Goal: Task Accomplishment & Management: Complete application form

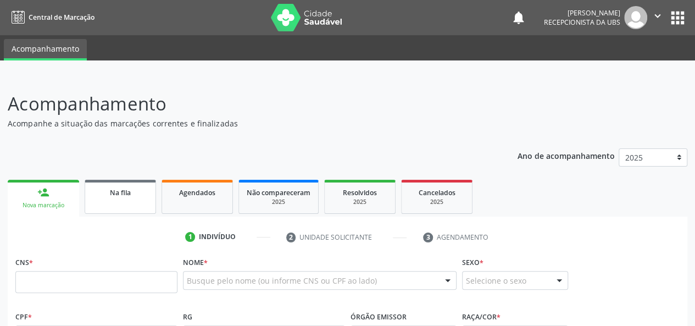
click at [114, 186] on div "Na fila" at bounding box center [120, 192] width 55 height 12
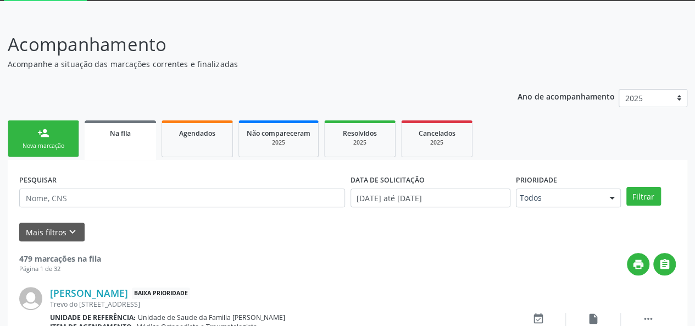
scroll to position [63, 0]
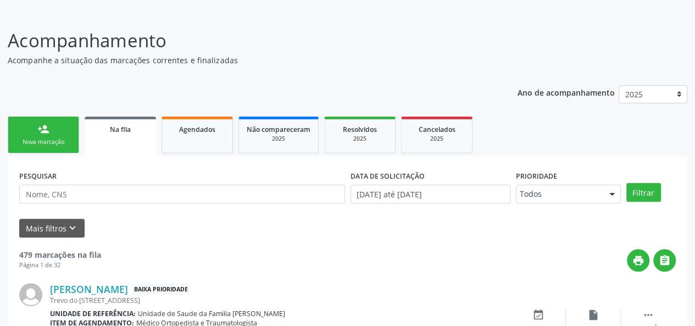
click at [38, 145] on div "Nova marcação" at bounding box center [43, 142] width 55 height 8
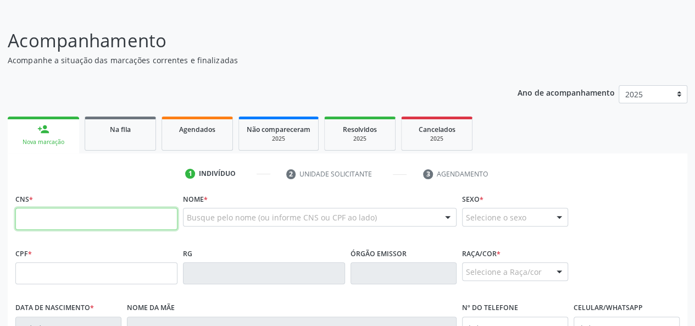
paste input "700 4059 3340 1545"
type input "700 4059 3340 1545"
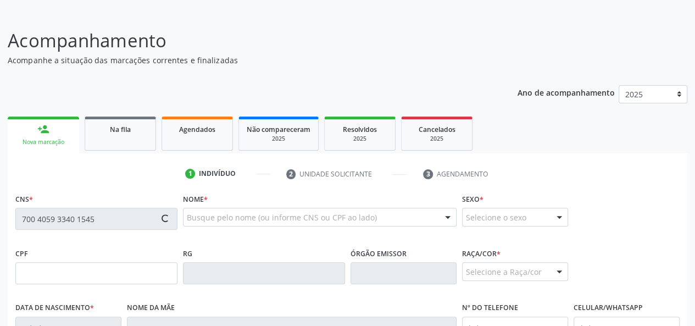
type input "[DATE]"
type input "[PERSON_NAME]"
type input "[PHONE_NUMBER]"
type input "430"
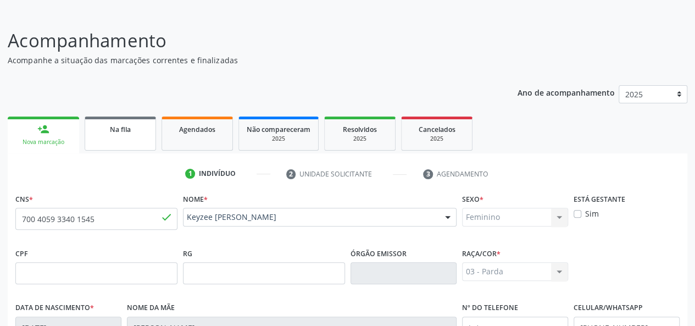
click at [120, 140] on link "Na fila" at bounding box center [120, 134] width 71 height 34
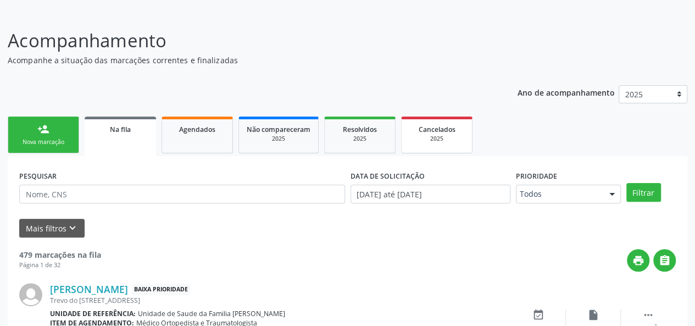
drag, startPoint x: 207, startPoint y: 143, endPoint x: 459, endPoint y: 172, distance: 253.9
click at [207, 143] on link "Agendados" at bounding box center [197, 135] width 71 height 37
select select "7"
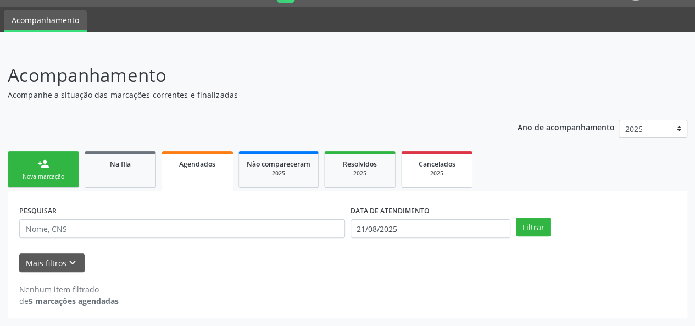
scroll to position [28, 0]
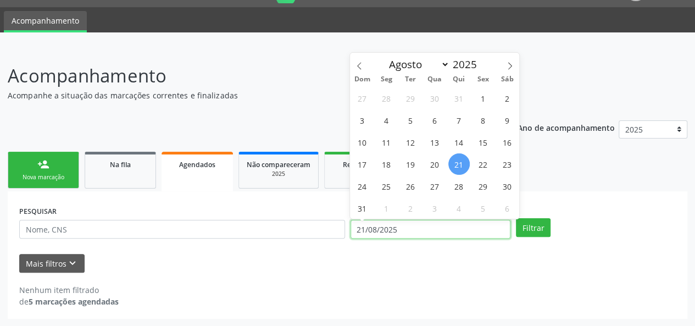
click at [460, 235] on input "21/08/2025" at bounding box center [431, 229] width 160 height 19
click at [480, 92] on span "1" at bounding box center [483, 97] width 21 height 21
type input "[DATE]"
click at [510, 63] on icon at bounding box center [510, 65] width 4 height 7
select select "8"
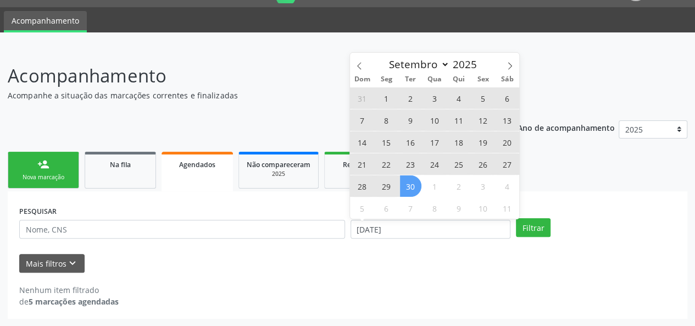
click at [417, 189] on span "30" at bounding box center [410, 185] width 21 height 21
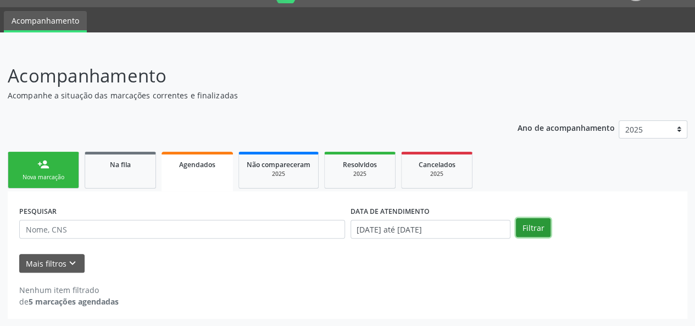
click at [531, 232] on button "Filtrar" at bounding box center [533, 227] width 35 height 19
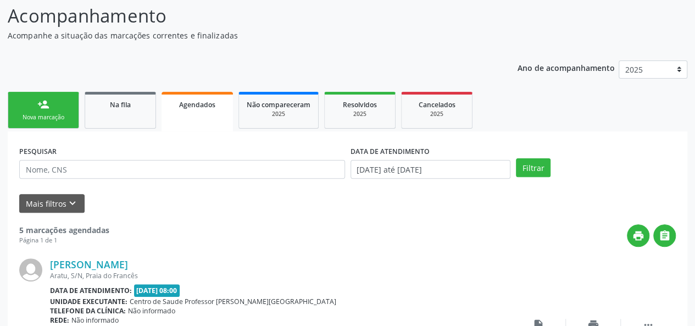
scroll to position [110, 0]
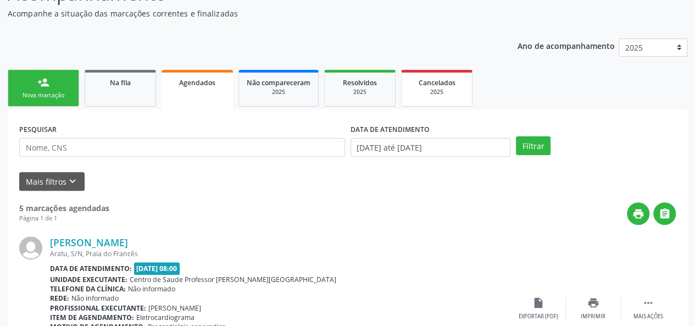
click at [446, 74] on link "Cancelados 2025" at bounding box center [436, 88] width 71 height 37
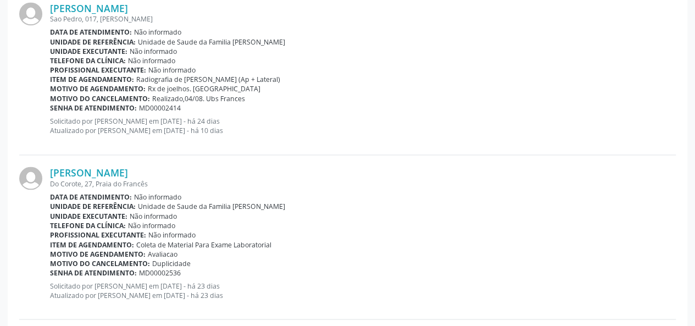
scroll to position [770, 0]
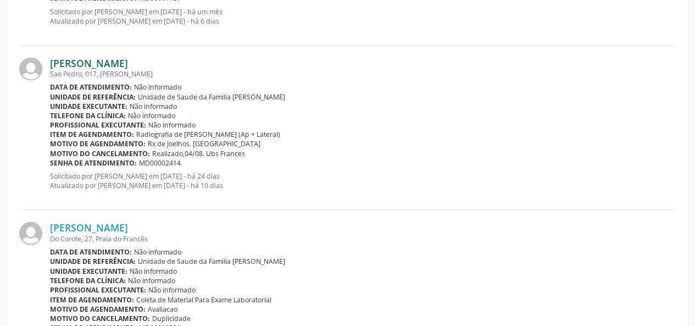
click at [86, 67] on link "[PERSON_NAME]" at bounding box center [89, 63] width 78 height 12
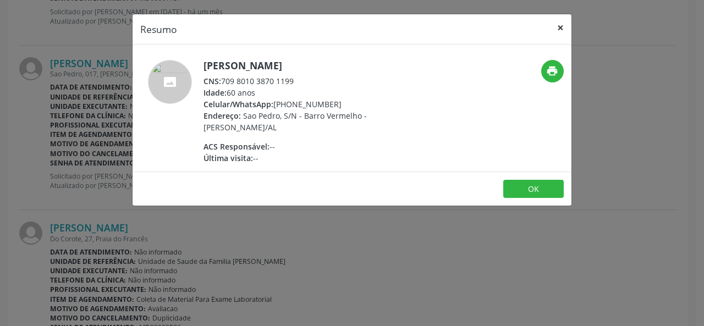
click at [564, 30] on button "×" at bounding box center [560, 27] width 22 height 27
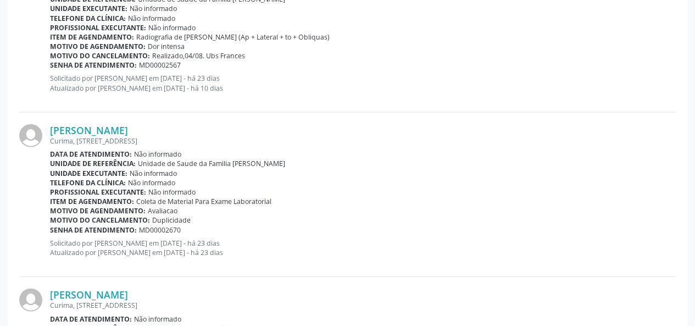
scroll to position [1154, 0]
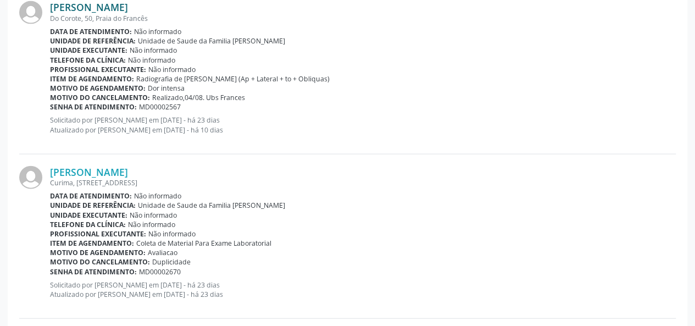
click at [81, 7] on link "[PERSON_NAME]" at bounding box center [89, 7] width 78 height 12
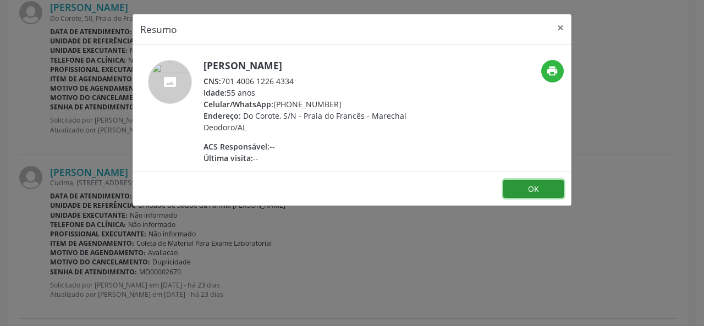
click at [514, 186] on button "OK" at bounding box center [533, 189] width 60 height 19
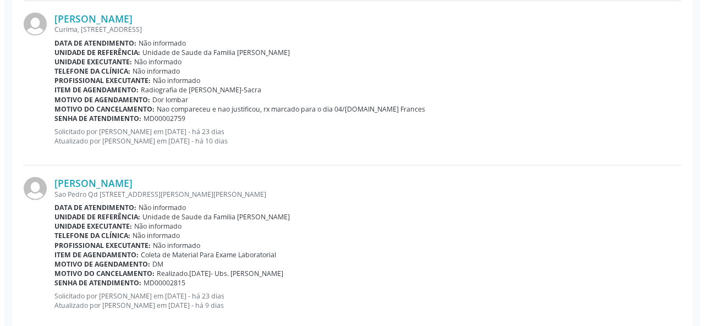
scroll to position [1484, 0]
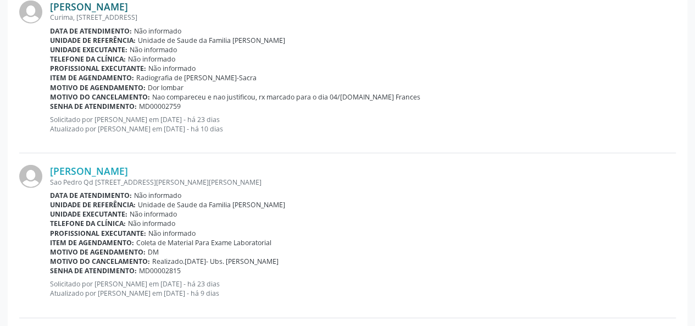
click at [121, 8] on link "[PERSON_NAME]" at bounding box center [89, 7] width 78 height 12
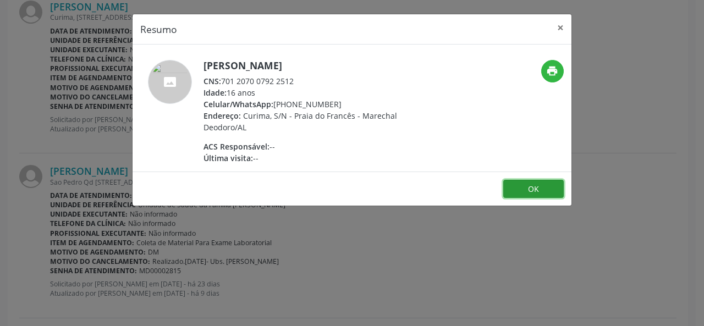
click at [556, 188] on button "OK" at bounding box center [533, 189] width 60 height 19
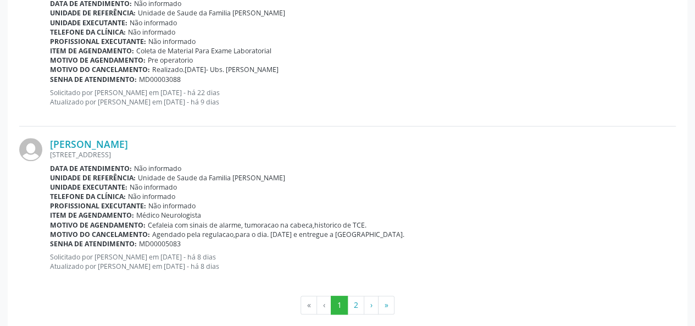
scroll to position [2509, 0]
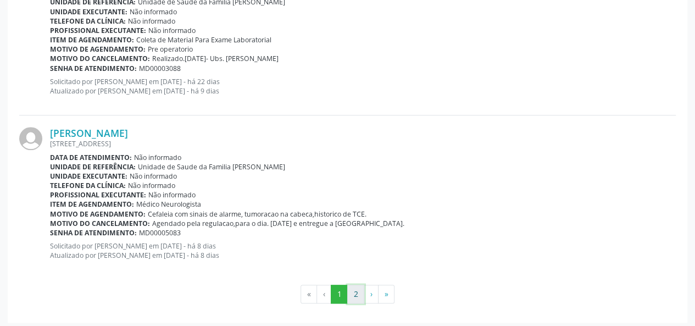
click at [358, 294] on button "2" at bounding box center [355, 294] width 17 height 19
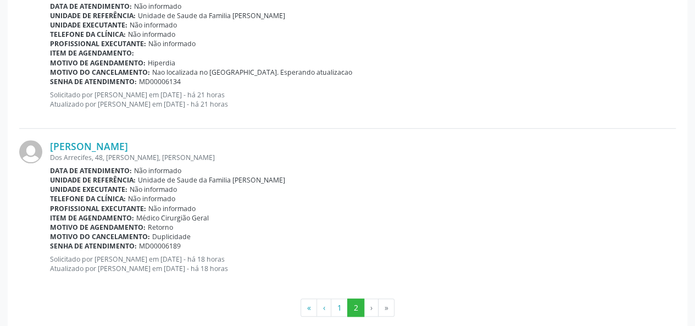
scroll to position [374, 0]
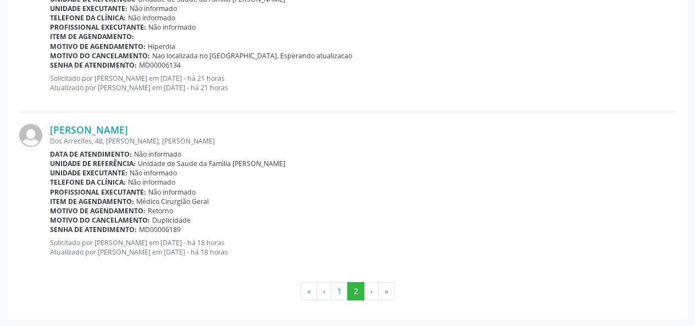
click at [387, 290] on li "»" at bounding box center [387, 291] width 16 height 19
click at [386, 290] on li "»" at bounding box center [387, 291] width 16 height 19
click at [372, 291] on li "›" at bounding box center [371, 291] width 14 height 19
click at [345, 293] on button "1" at bounding box center [339, 291] width 17 height 19
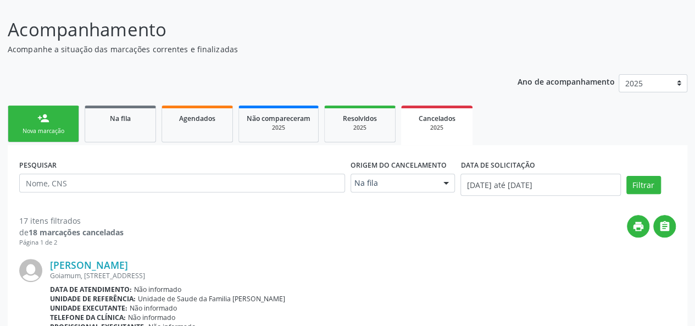
scroll to position [4, 0]
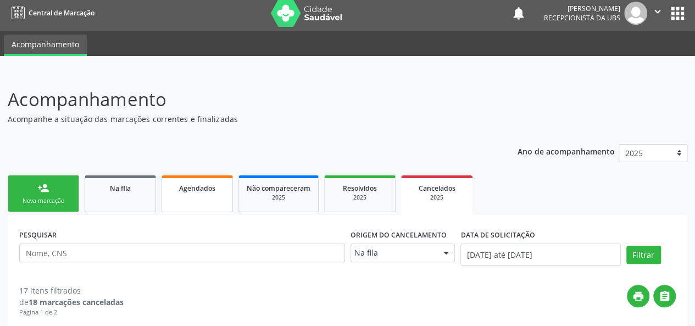
click at [221, 190] on div "Agendados" at bounding box center [197, 188] width 55 height 12
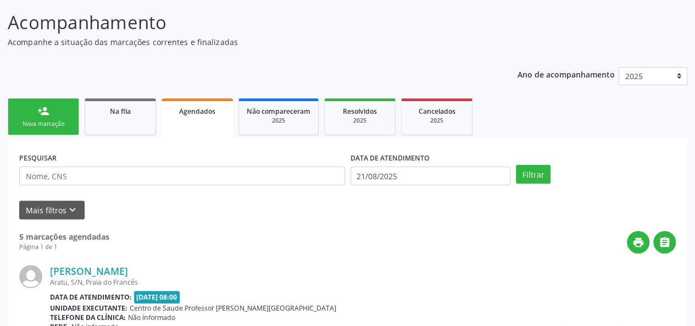
scroll to position [41, 0]
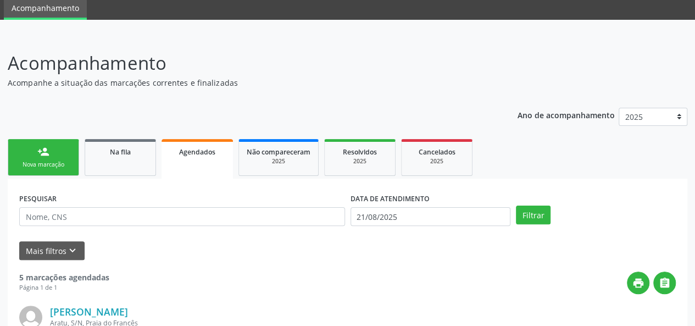
click at [37, 163] on div "Nova marcação" at bounding box center [43, 165] width 55 height 8
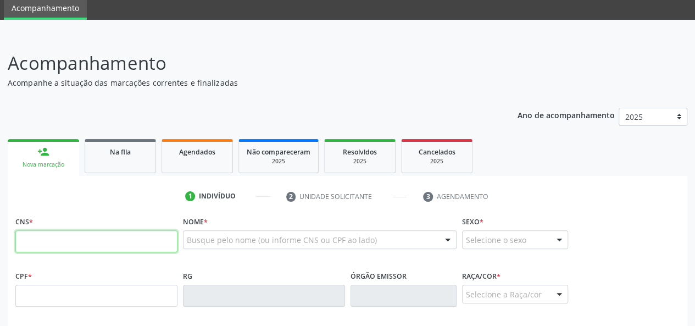
click at [59, 240] on input "text" at bounding box center [96, 241] width 162 height 22
paste input "706 0093 1365 6349"
type input "706 0093 1365 6349"
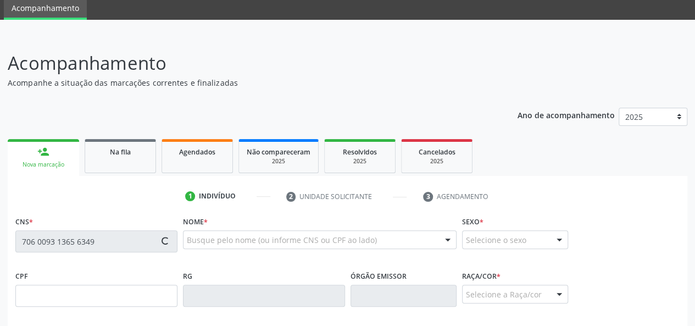
type input "092.064.944-06"
type input "[DATE]"
type input "[PERSON_NAME]"
type input "[PHONE_NUMBER]"
type input "28"
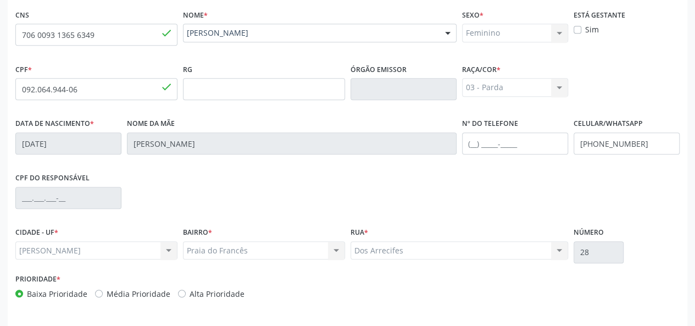
scroll to position [285, 0]
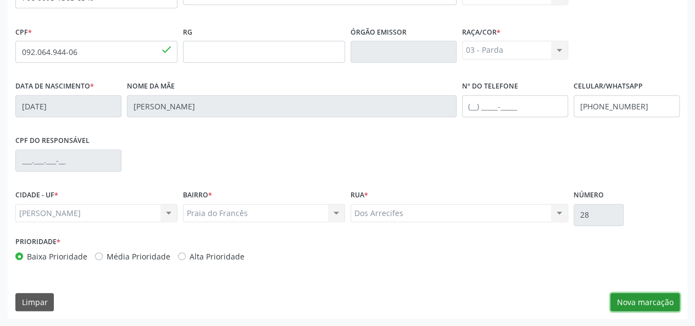
click at [634, 300] on button "Nova marcação" at bounding box center [645, 302] width 69 height 19
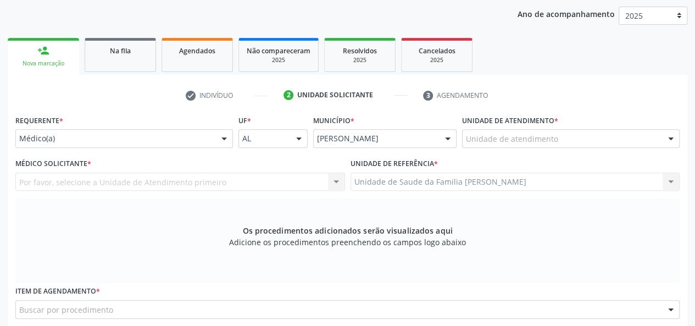
scroll to position [120, 0]
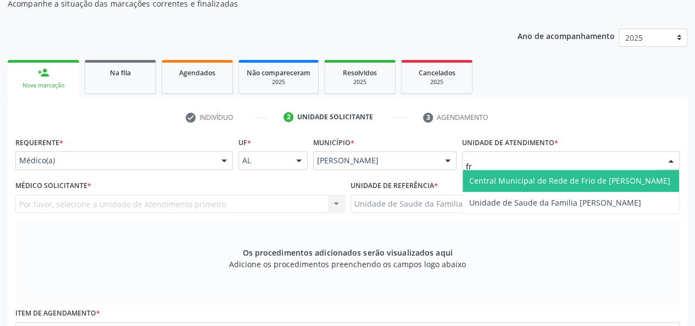
type input "fra"
click at [544, 177] on span "Unidade de Saude da Familia [PERSON_NAME]" at bounding box center [555, 180] width 172 height 10
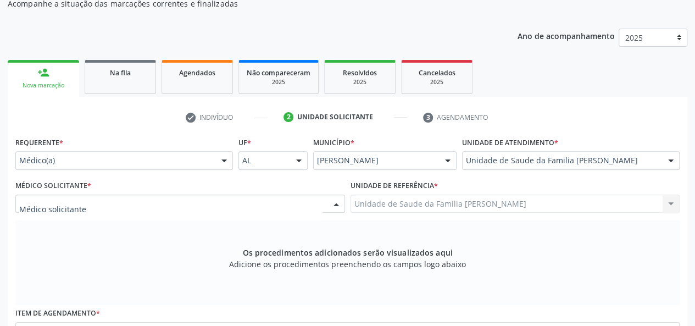
click at [107, 201] on div at bounding box center [180, 204] width 330 height 19
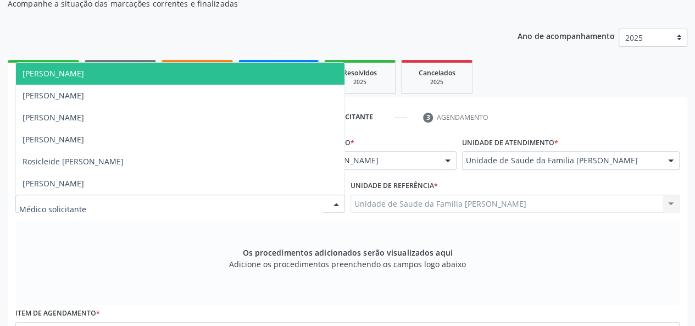
click at [84, 75] on span "[PERSON_NAME]" at bounding box center [54, 73] width 62 height 10
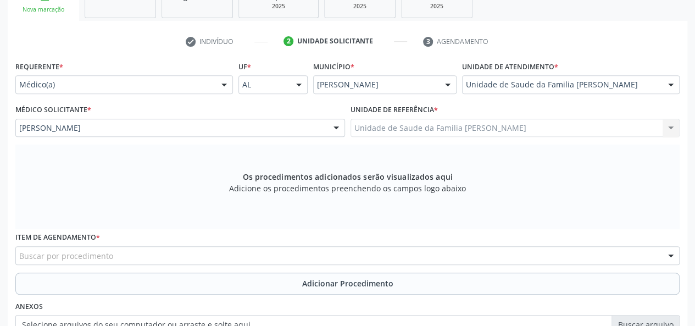
scroll to position [285, 0]
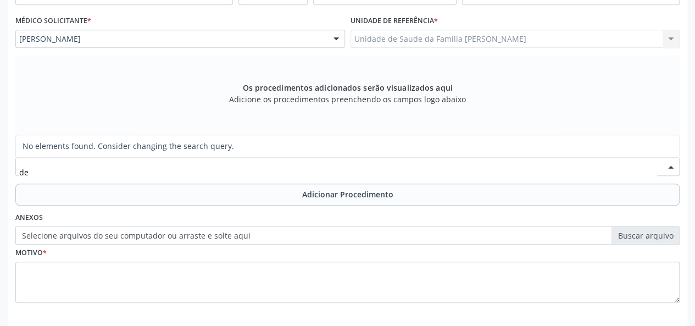
type input "d"
